Goal: Task Accomplishment & Management: Manage account settings

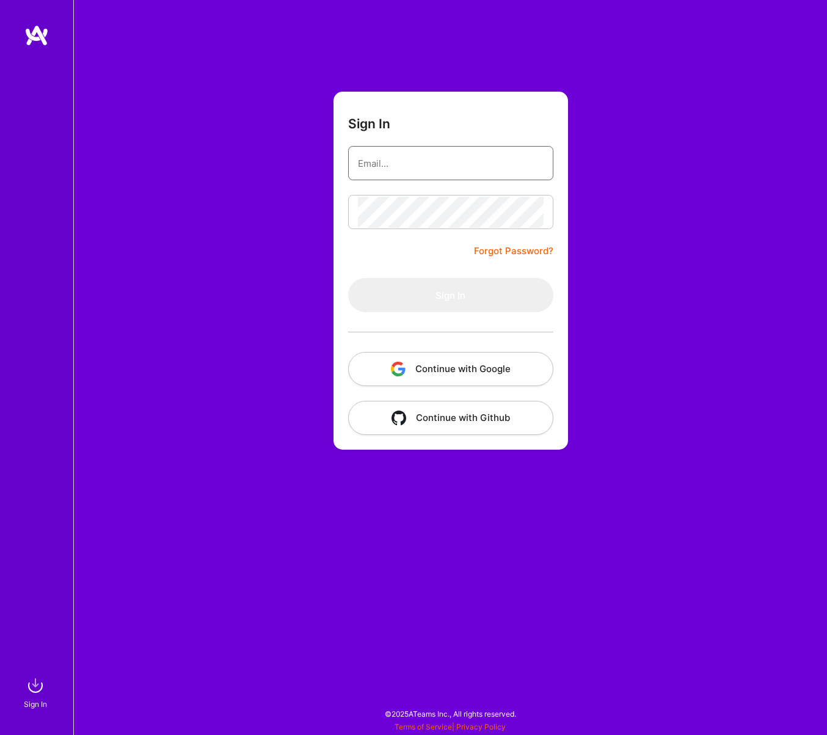
click at [382, 158] on input "email" at bounding box center [451, 163] width 186 height 31
click at [0, 729] on com-1password-button at bounding box center [0, 729] width 0 height 0
click at [480, 168] on input "email" at bounding box center [451, 163] width 186 height 31
type input "k"
click at [508, 250] on link "Forgot Password?" at bounding box center [513, 251] width 79 height 15
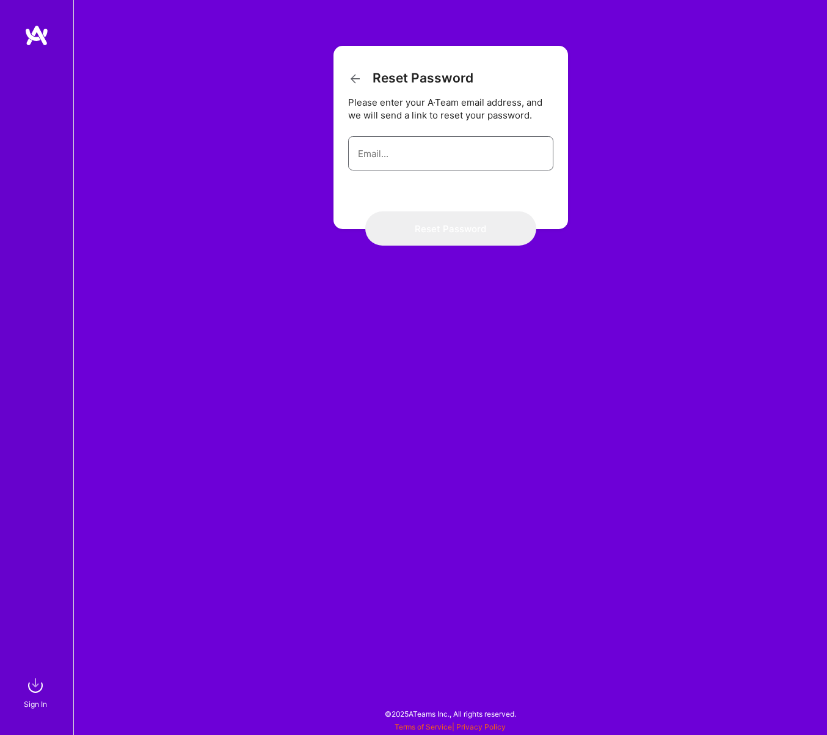
click at [435, 162] on input "email" at bounding box center [451, 153] width 186 height 31
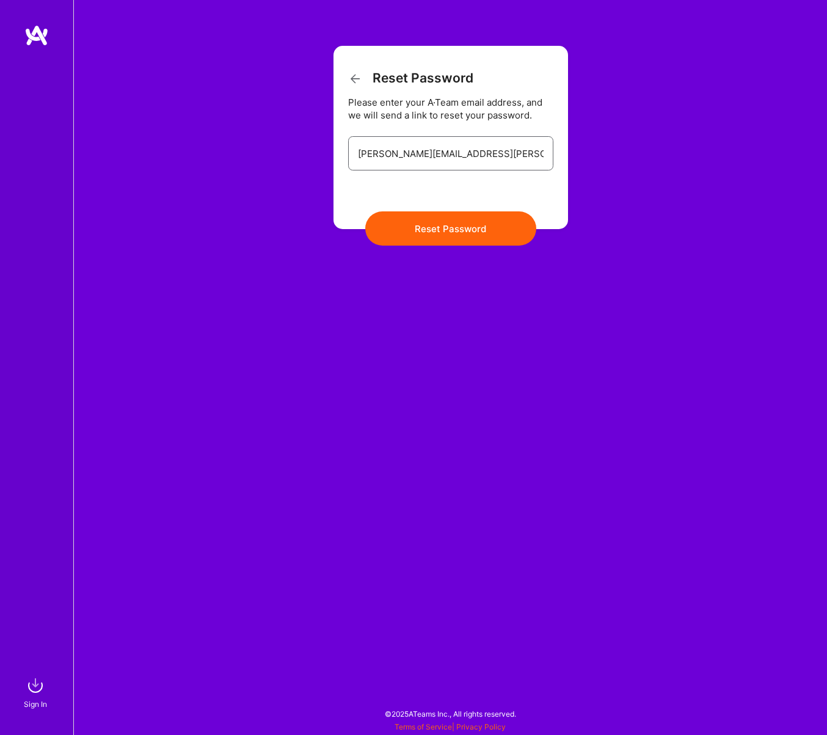
type input "[PERSON_NAME][EMAIL_ADDRESS][PERSON_NAME][DOMAIN_NAME]"
click at [450, 228] on button "Reset Password" at bounding box center [450, 228] width 171 height 34
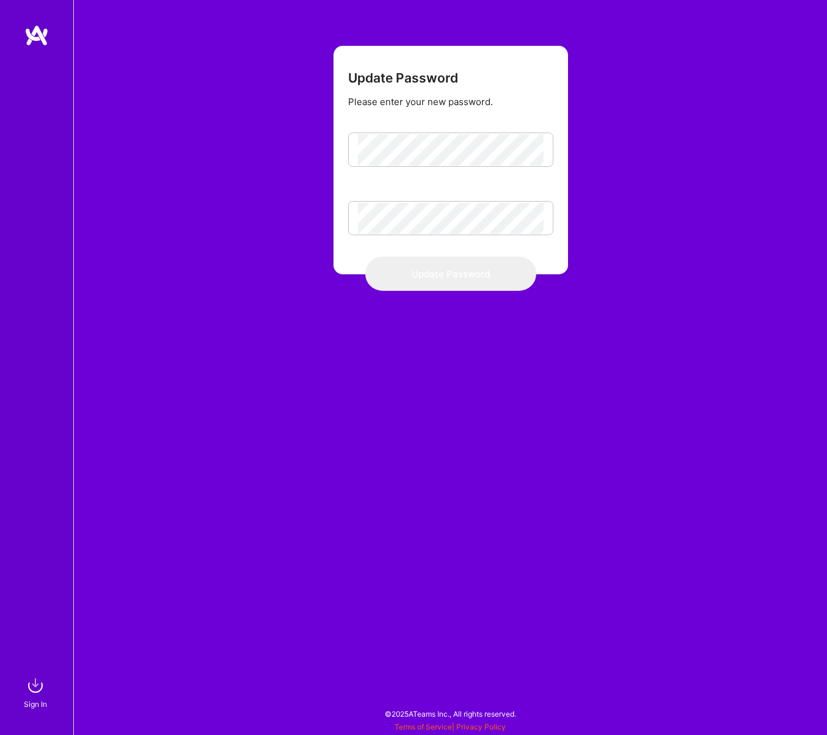
click at [531, 131] on form "Update Password Please enter your new password. Update Password" at bounding box center [450, 160] width 234 height 228
click at [528, 151] on body "Sign In Close Show all notifications Show unread notifications only Update Pass…" at bounding box center [413, 364] width 827 height 729
click at [0, 729] on com-1password-button at bounding box center [0, 729] width 0 height 0
